Goal: Find contact information

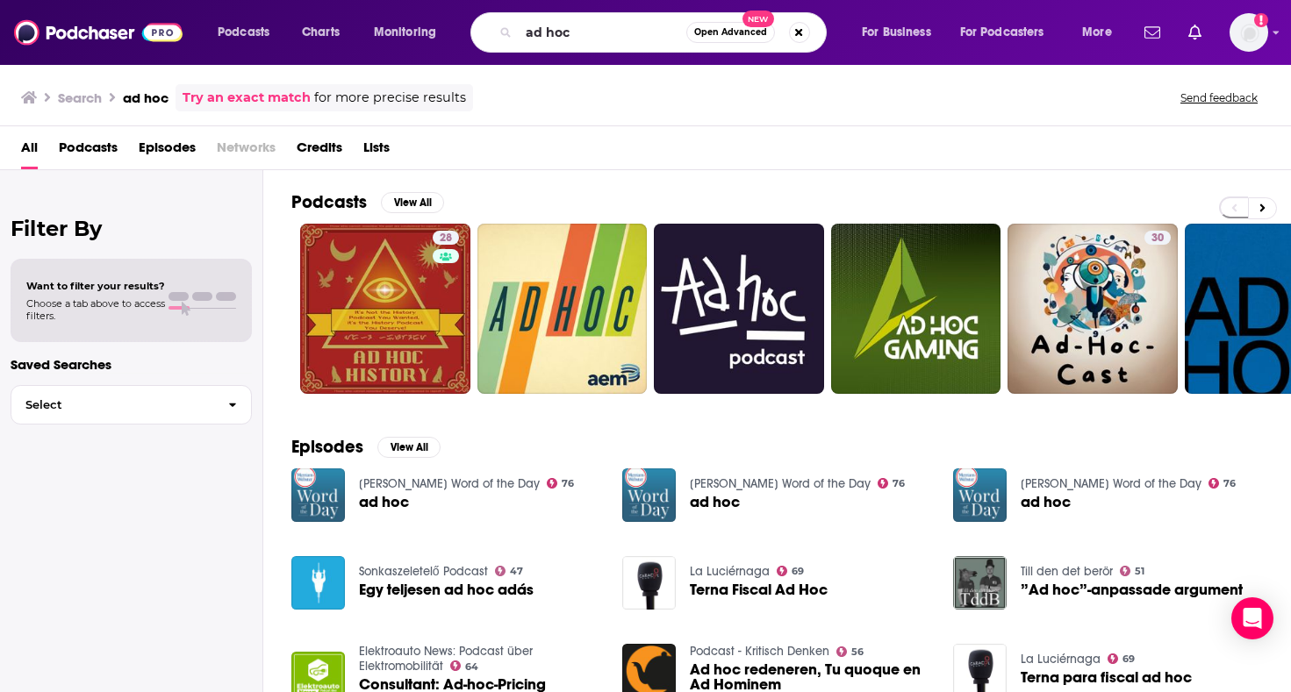
click at [597, 32] on input "ad hoc" at bounding box center [603, 32] width 168 height 28
type input "sodajerker"
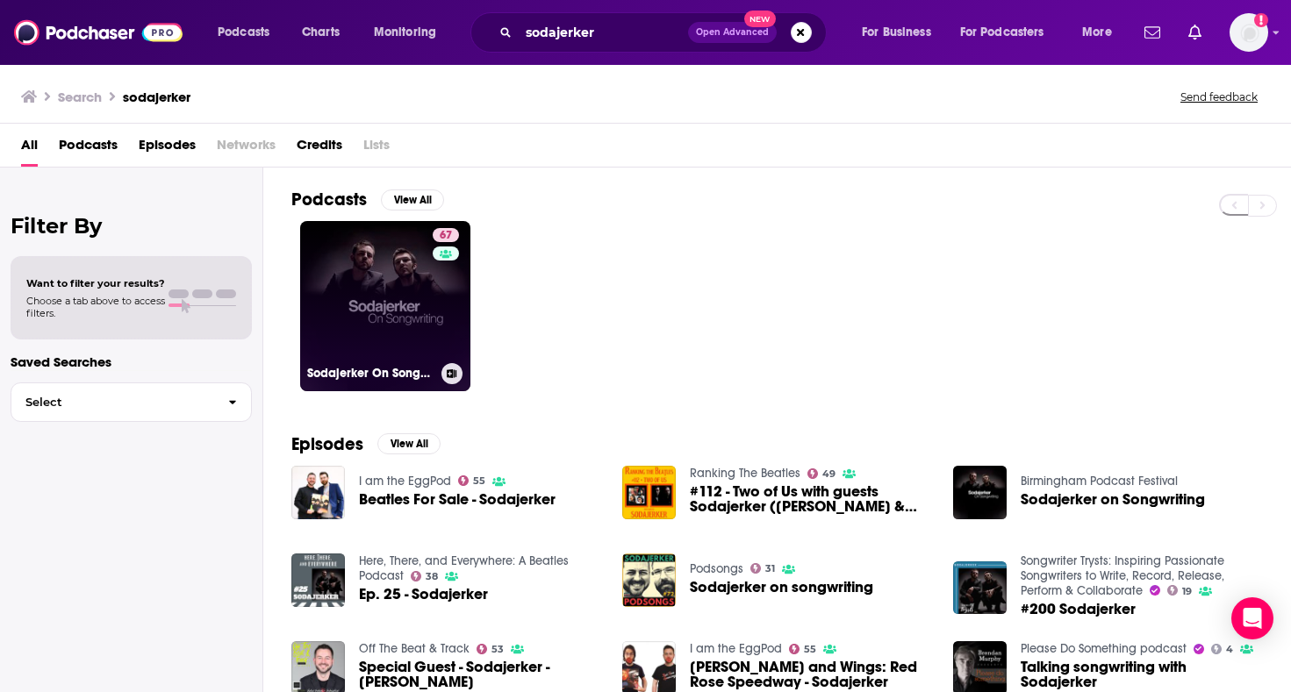
click at [404, 289] on link "67 Sodajerker On Songwriting" at bounding box center [385, 306] width 170 height 170
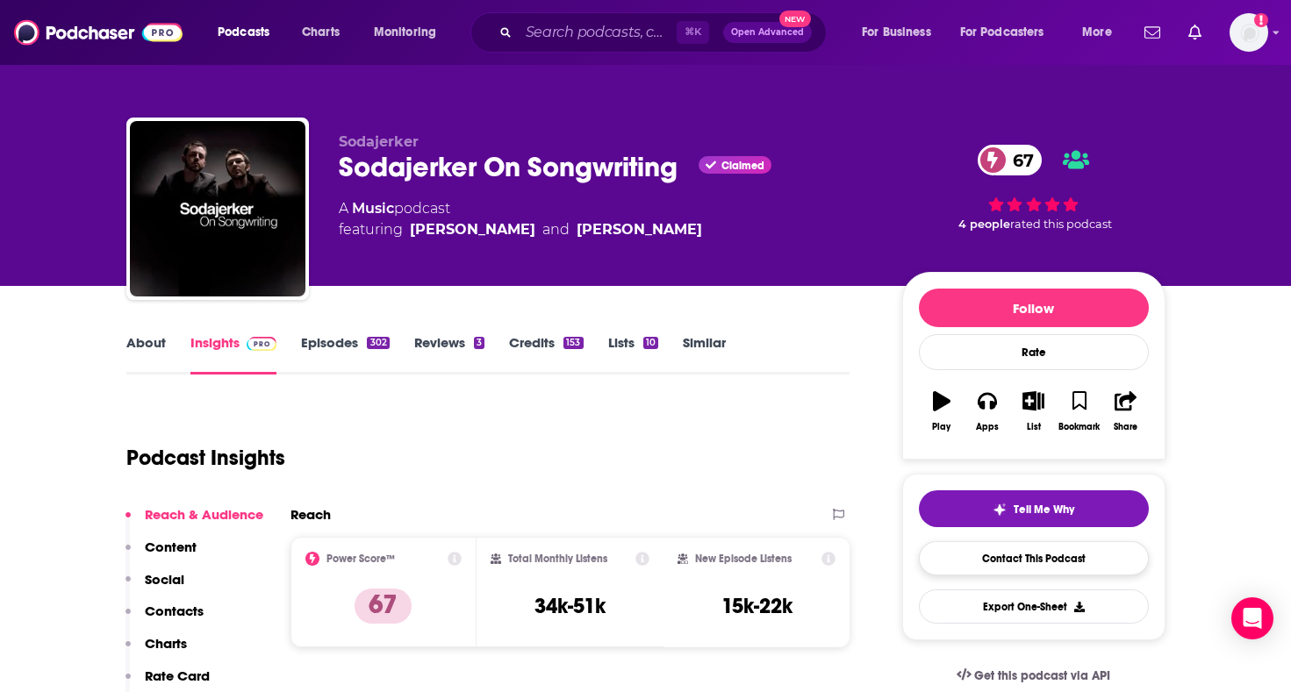
click at [1014, 555] on link "Contact This Podcast" at bounding box center [1034, 558] width 230 height 34
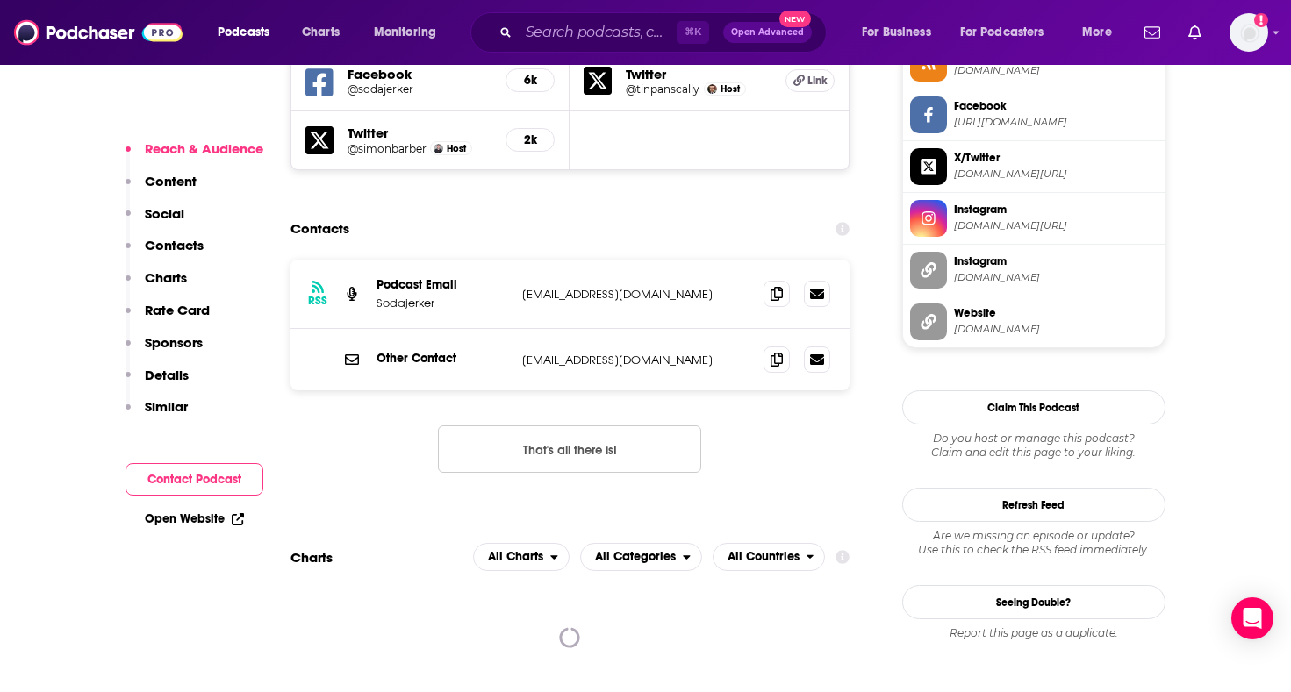
scroll to position [1660, 0]
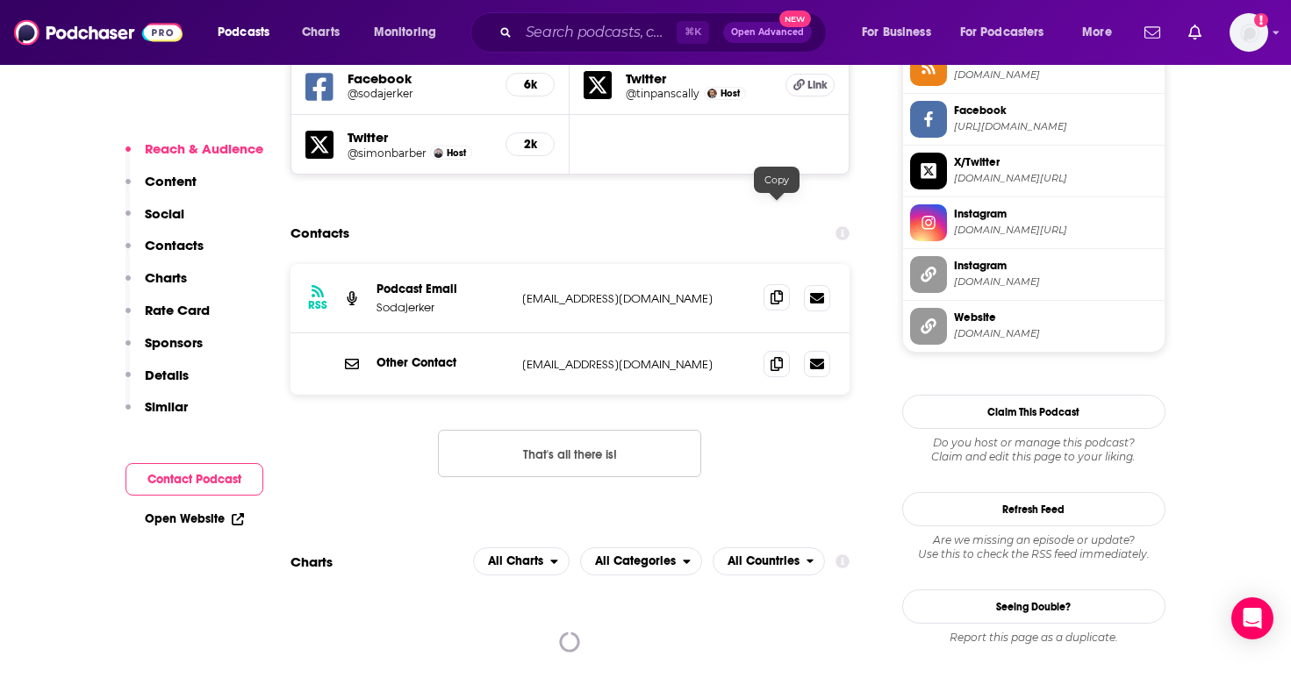
click at [769, 284] on span at bounding box center [776, 297] width 26 height 26
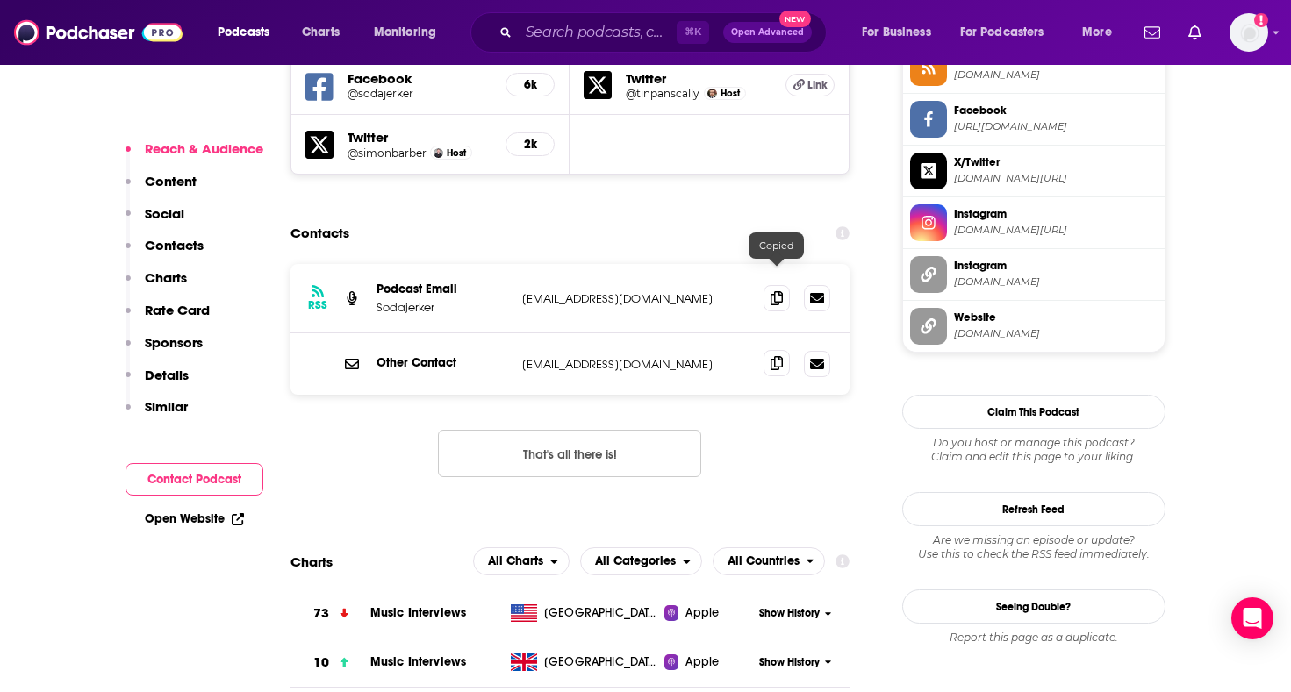
click at [777, 356] on icon at bounding box center [776, 363] width 12 height 14
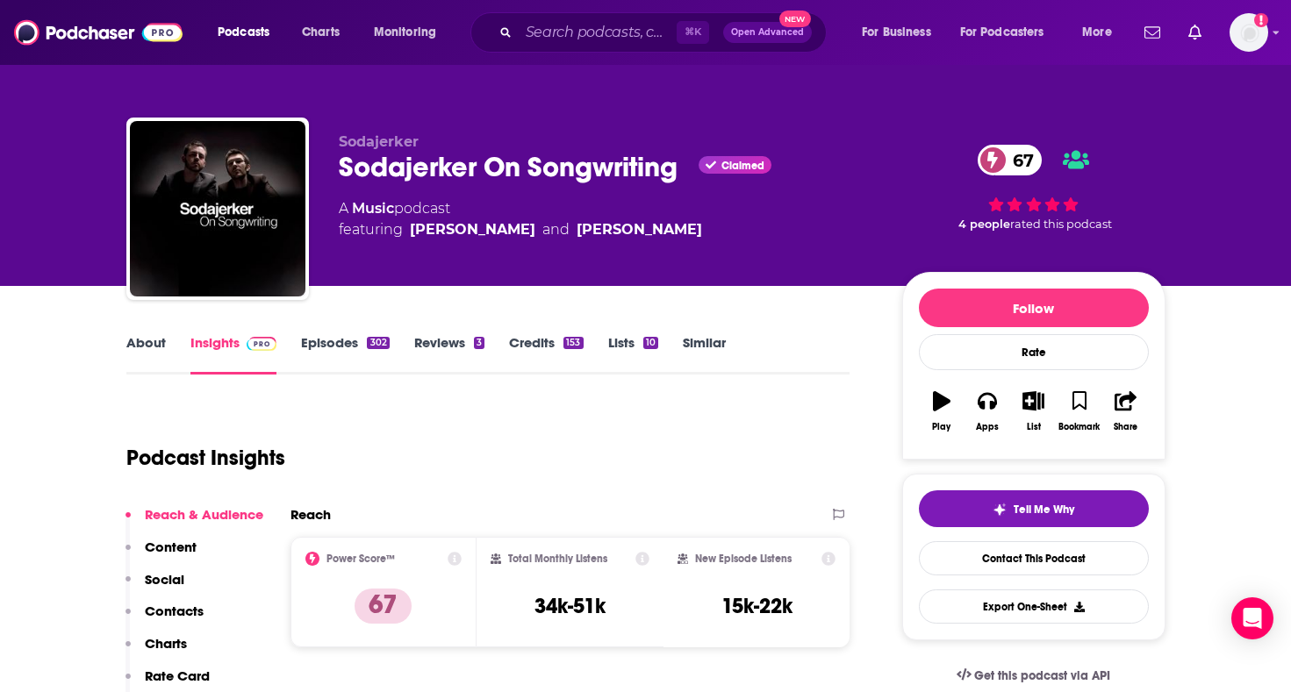
scroll to position [0, 0]
click at [425, 173] on div "Sodajerker On Songwriting Claimed 67" at bounding box center [606, 167] width 535 height 34
copy h2 "Sodajerker"
click at [608, 34] on input "Search podcasts, credits, & more..." at bounding box center [598, 32] width 158 height 28
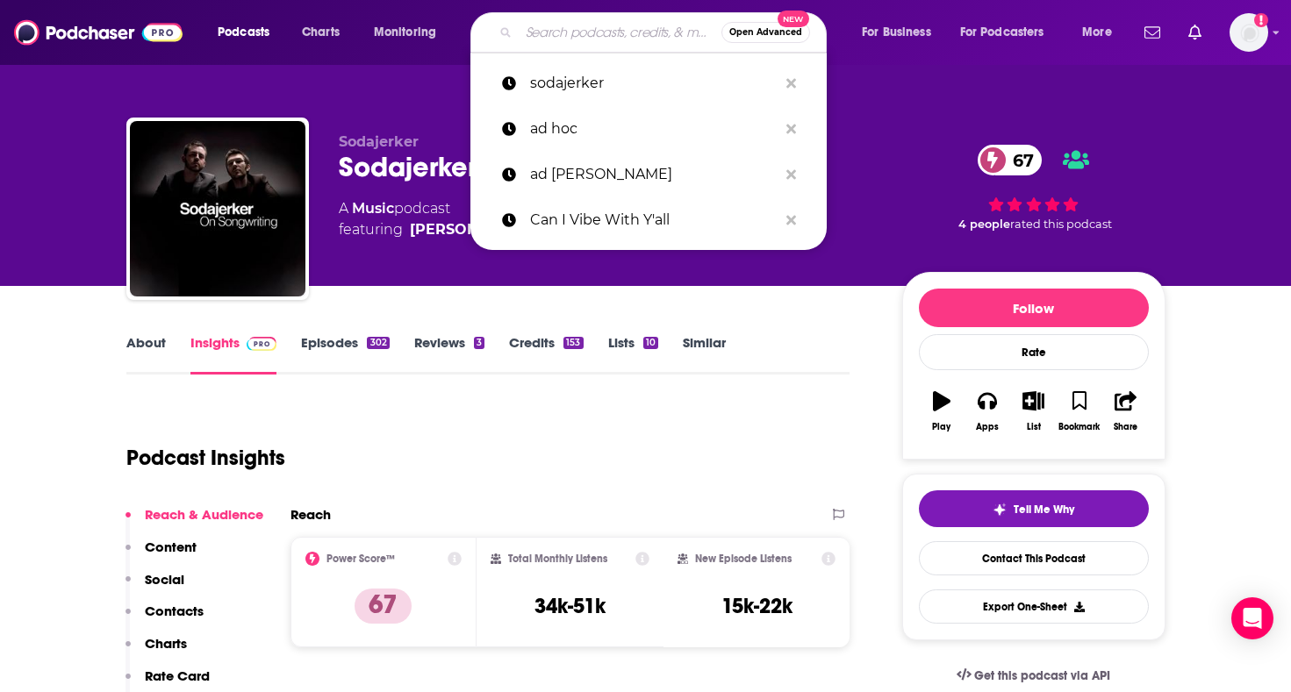
paste input "BRYANT PARK PICNIC PERFORMANCES"
type input "BRYANT PARK PICNIC PERFORMANCES"
paste input "the jump with [PERSON_NAME]"
type input "the jump with [PERSON_NAME]"
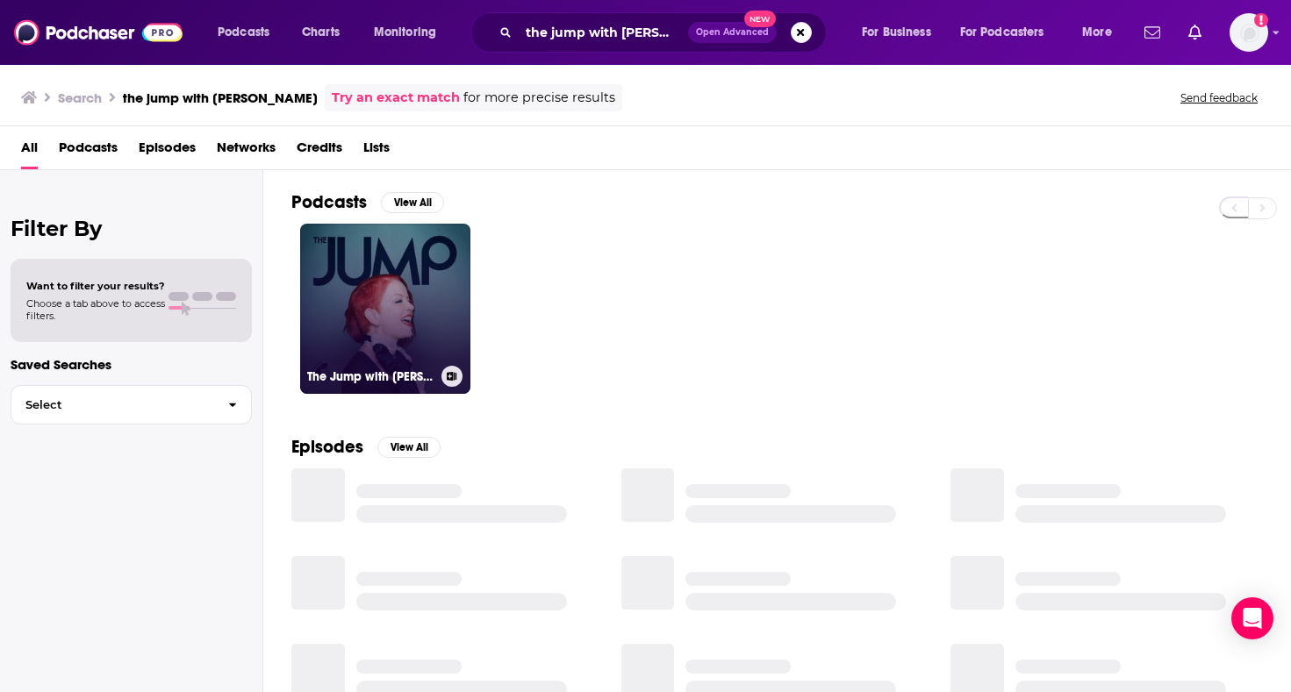
click at [430, 315] on link "The Jump with [PERSON_NAME]" at bounding box center [385, 309] width 170 height 170
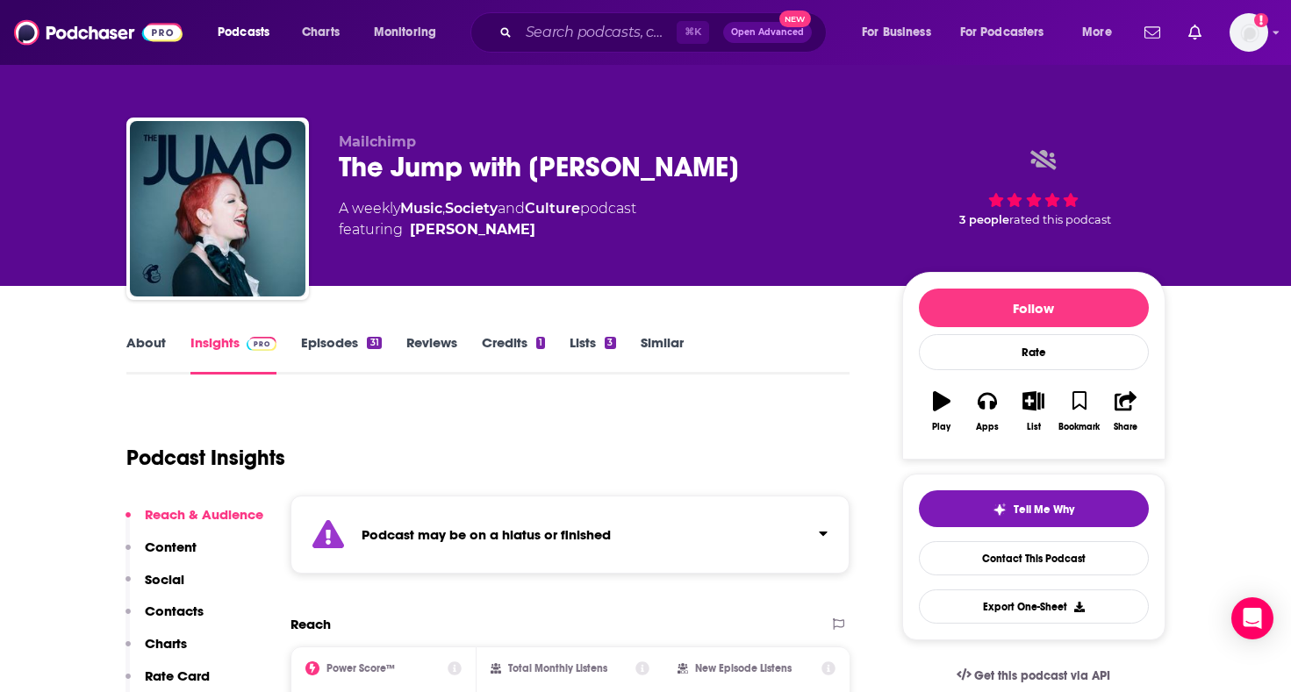
click at [333, 341] on link "Episodes 31" at bounding box center [341, 354] width 80 height 40
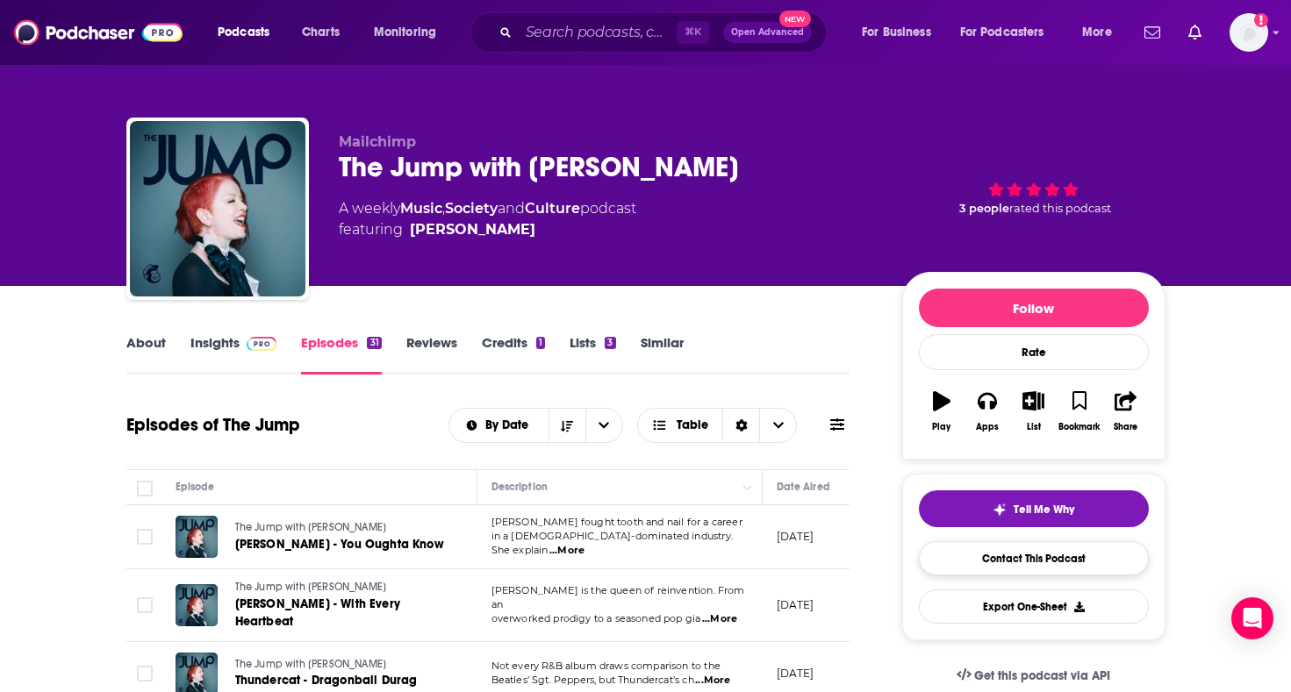
click at [1016, 572] on link "Contact This Podcast" at bounding box center [1034, 558] width 230 height 34
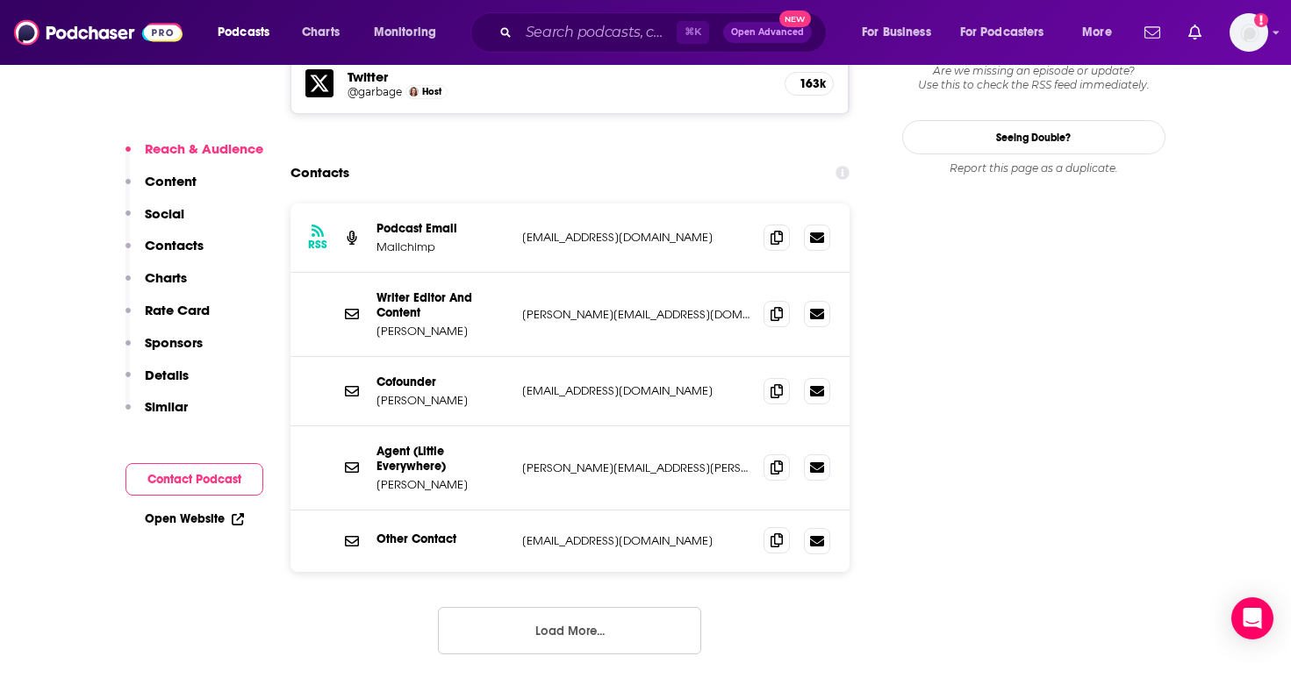
scroll to position [1669, 0]
click at [641, 605] on button "Load More..." at bounding box center [569, 628] width 263 height 47
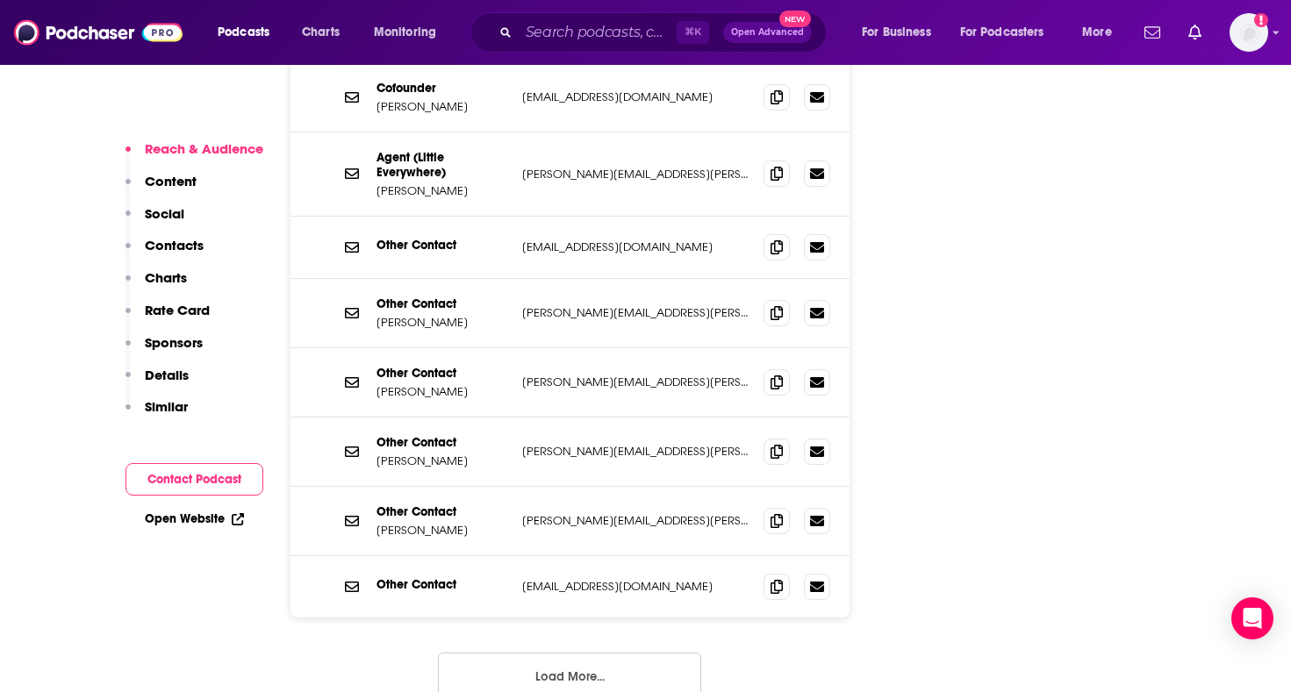
scroll to position [1968, 0]
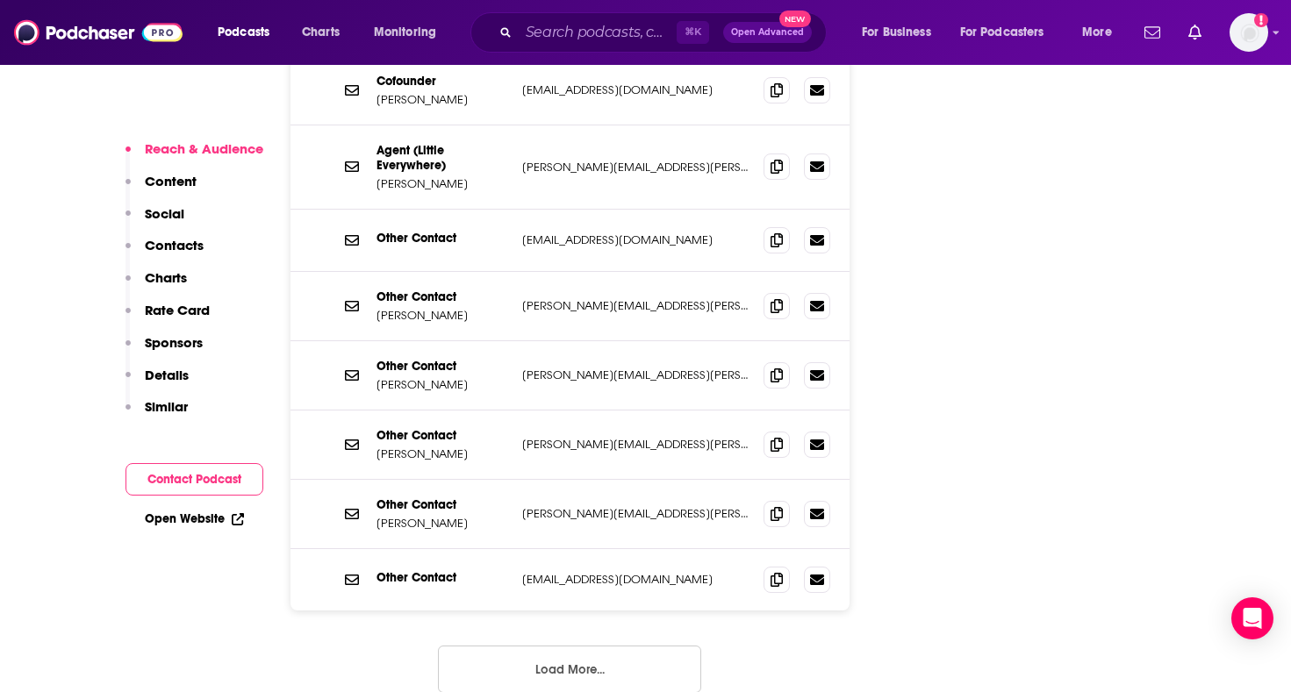
click at [619, 646] on button "Load More..." at bounding box center [569, 669] width 263 height 47
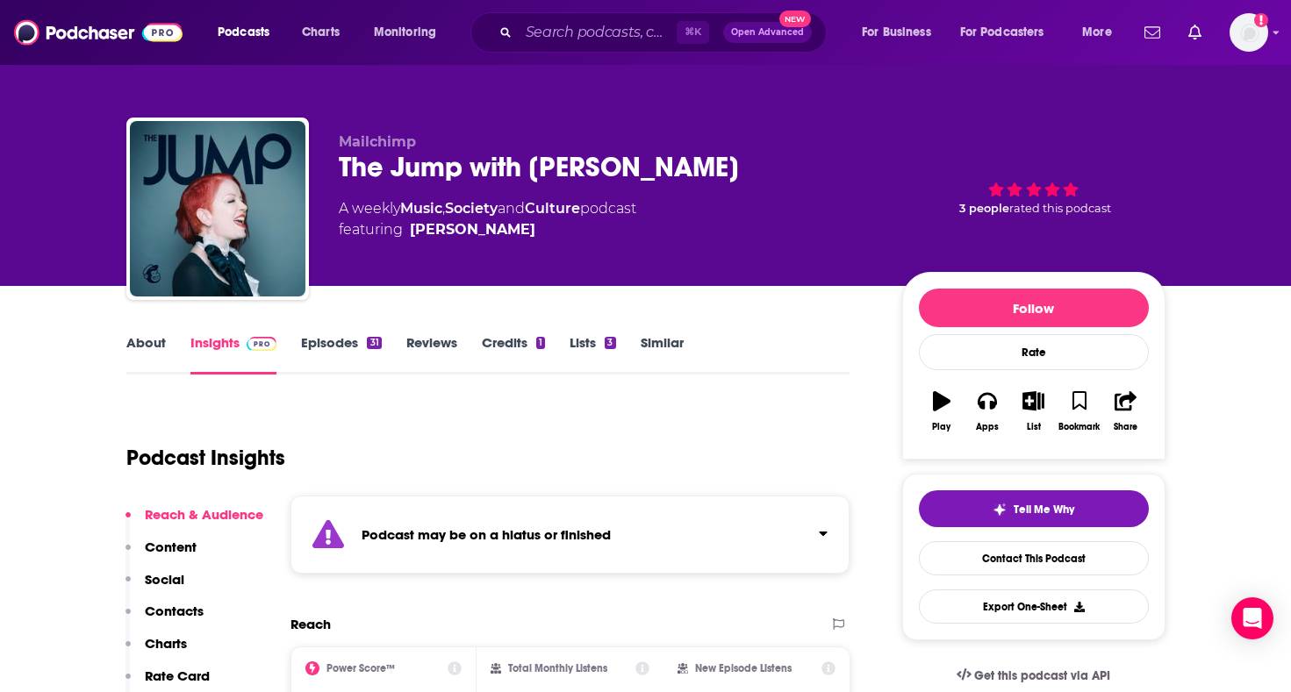
scroll to position [0, 0]
